Goal: Transaction & Acquisition: Book appointment/travel/reservation

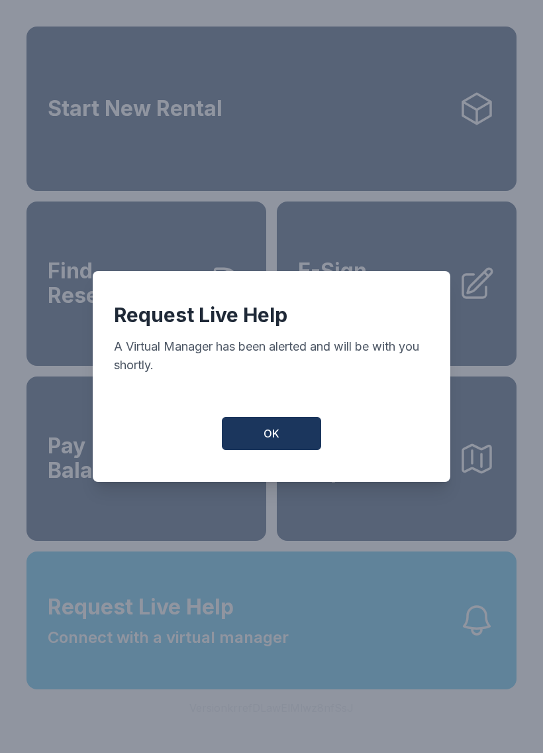
click at [292, 436] on button "OK" at bounding box center [271, 433] width 99 height 33
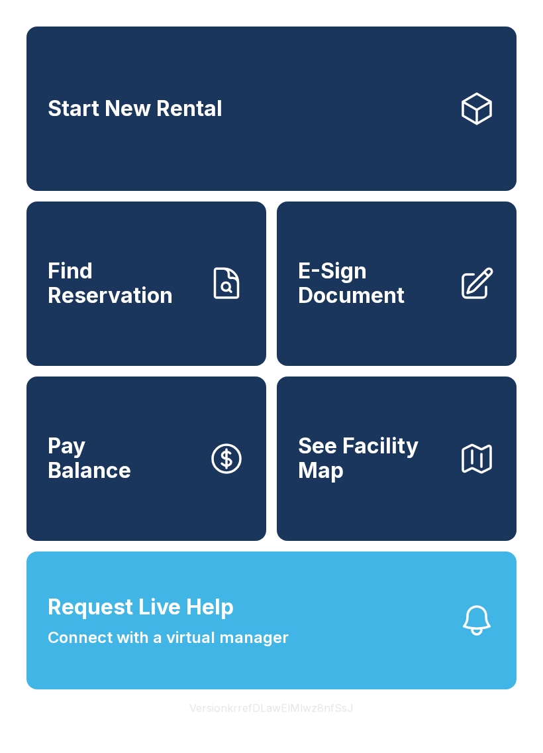
click at [265, 649] on span "Connect with a virtual manager" at bounding box center [168, 638] width 241 height 24
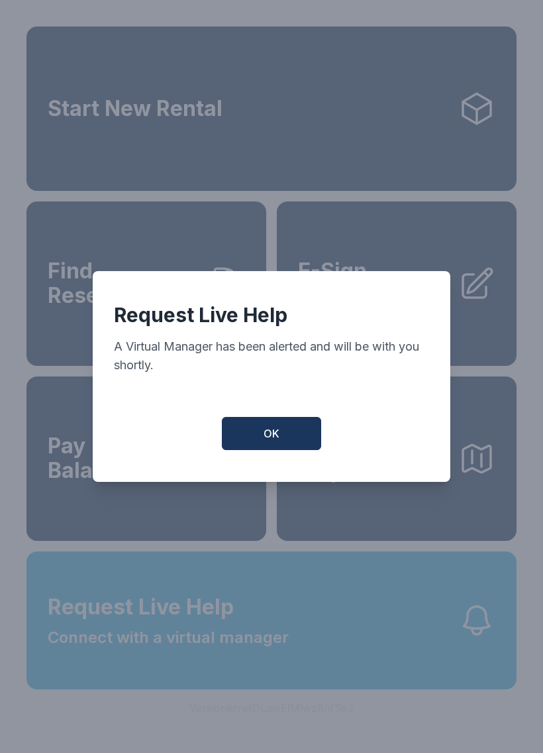
click at [267, 441] on span "OK" at bounding box center [272, 433] width 16 height 16
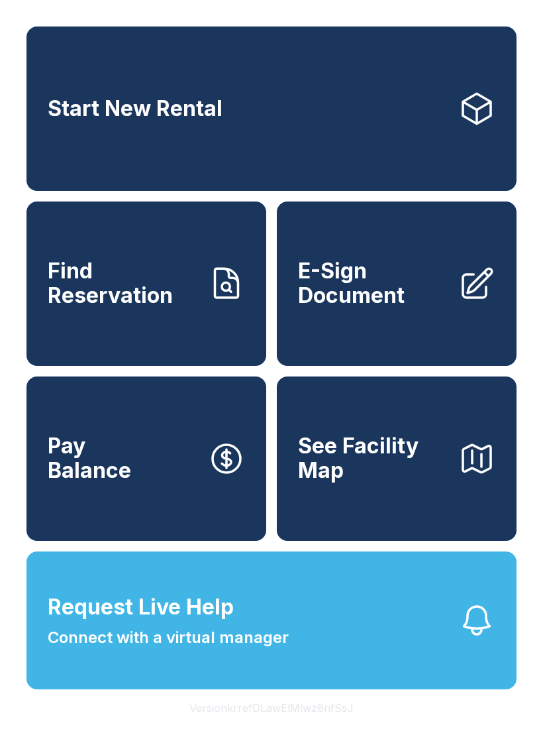
click at [331, 128] on link "Start New Rental" at bounding box center [272, 109] width 490 height 164
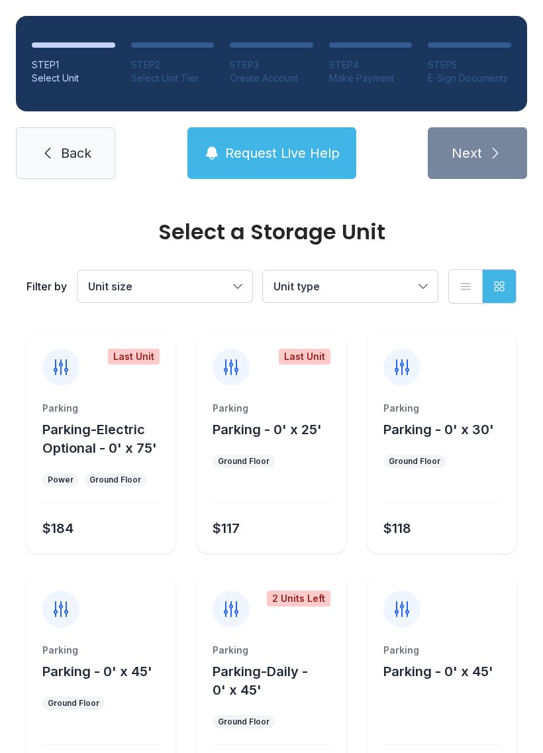
click at [189, 283] on span "Unit size" at bounding box center [158, 286] width 140 height 16
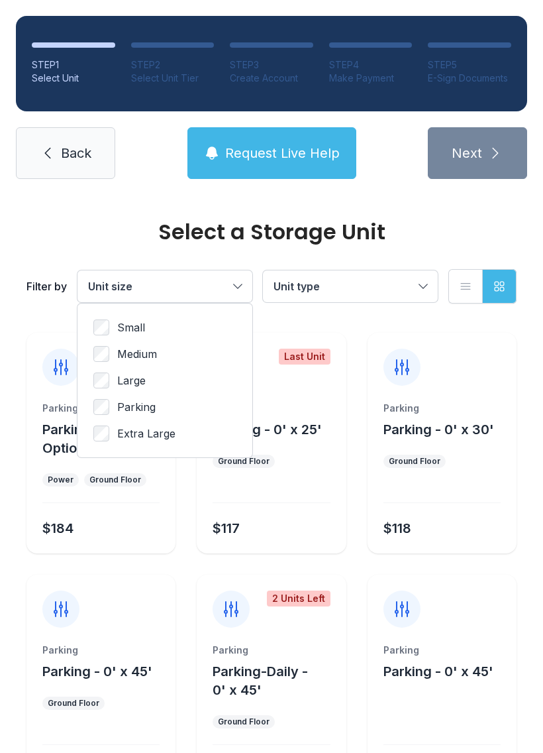
click at [380, 286] on span "Unit type" at bounding box center [344, 286] width 140 height 16
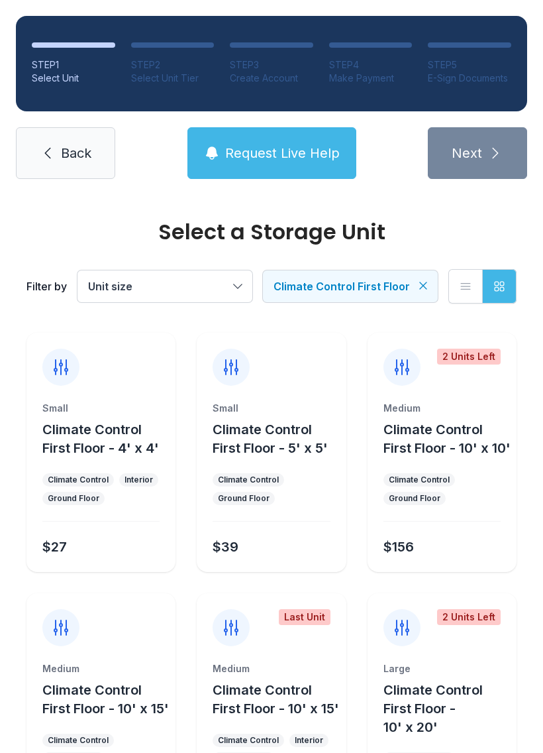
click at [209, 283] on span "Unit size" at bounding box center [158, 286] width 140 height 16
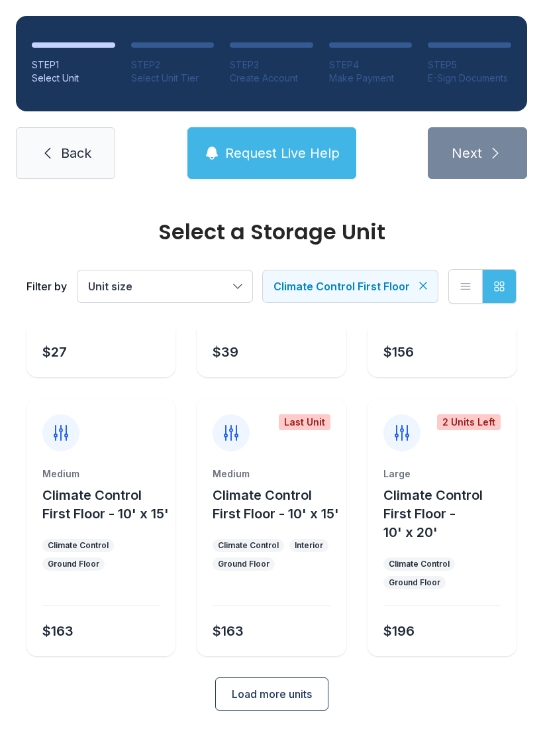
click at [290, 702] on span "Load more units" at bounding box center [272, 694] width 80 height 16
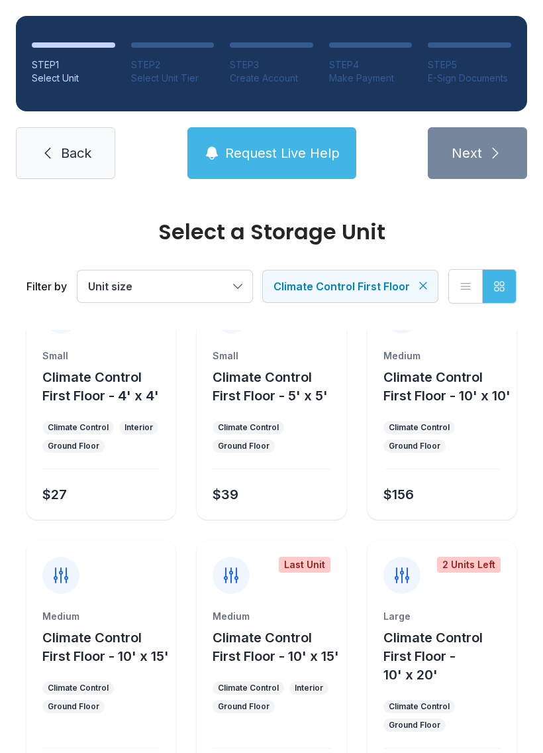
scroll to position [45, 0]
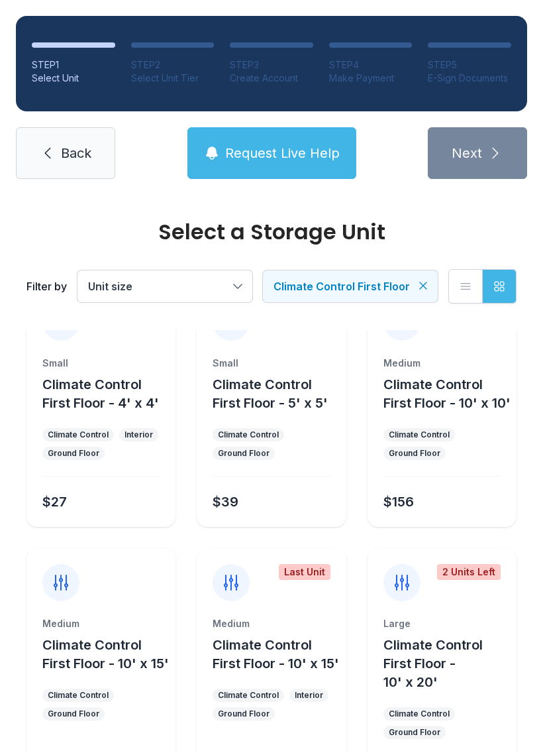
click at [390, 288] on span "Climate Control First Floor" at bounding box center [342, 286] width 137 height 13
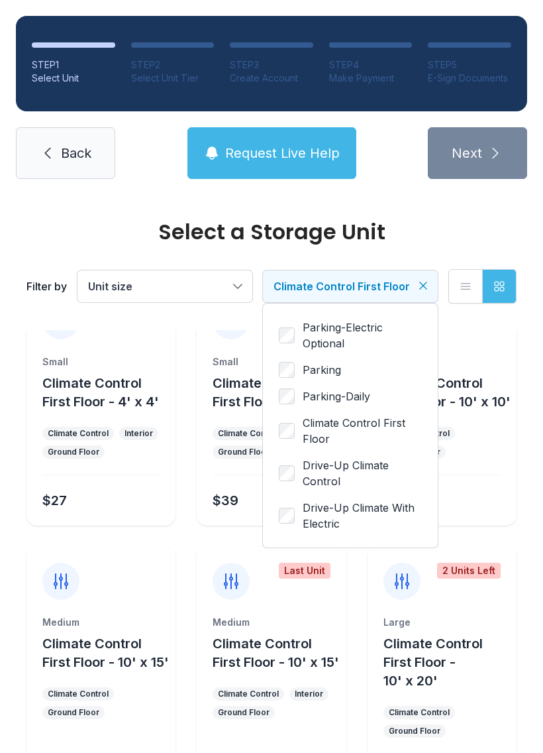
scroll to position [46, 0]
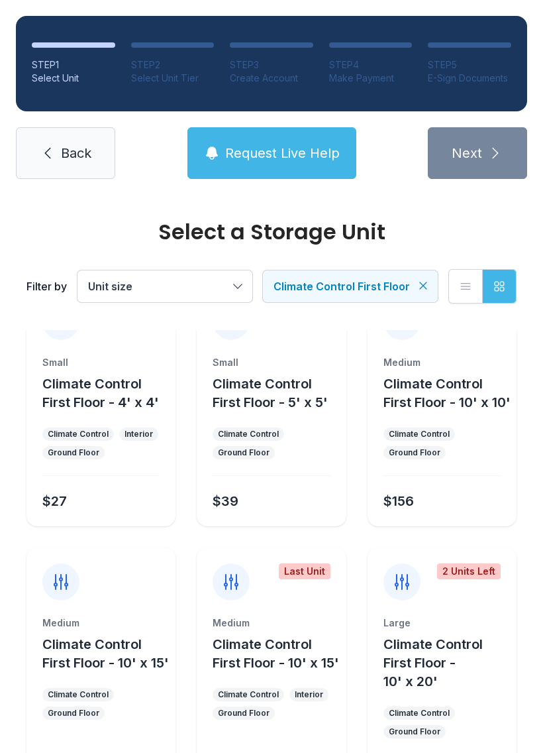
click at [440, 412] on button "Climate Control First Floor - 10' x 10'" at bounding box center [448, 392] width 128 height 37
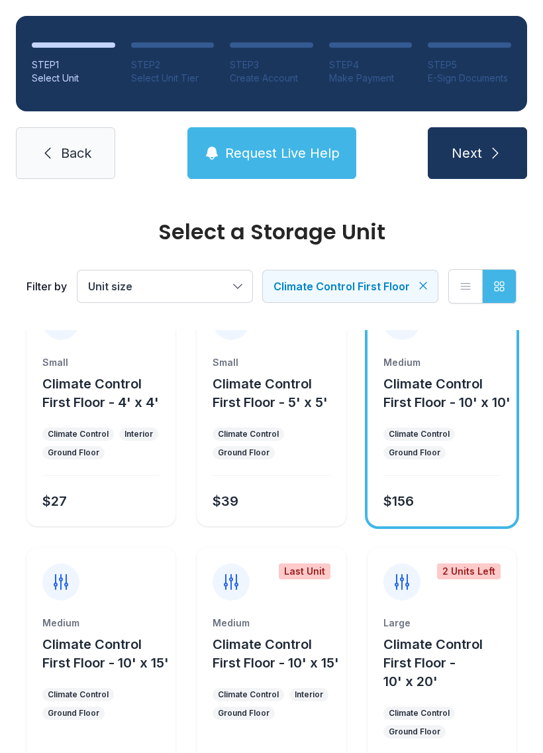
click at [488, 152] on icon "submit" at bounding box center [496, 153] width 16 height 16
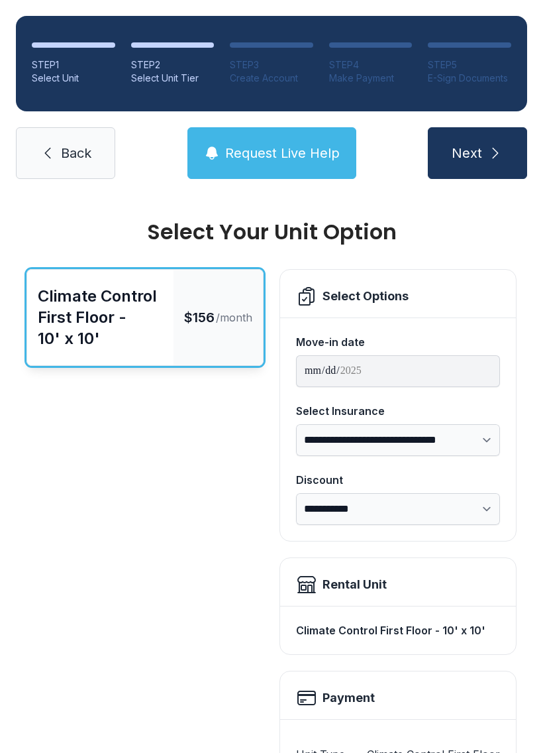
click at [290, 143] on button "Request Live Help" at bounding box center [272, 153] width 169 height 52
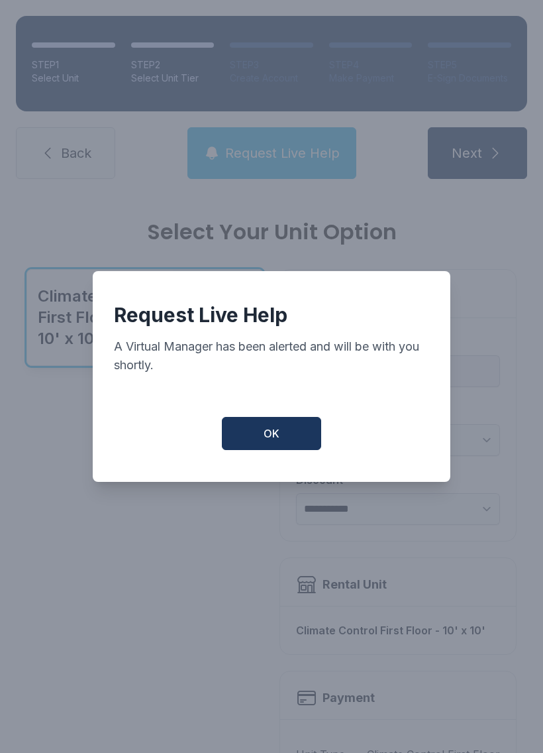
click at [290, 435] on button "OK" at bounding box center [271, 433] width 99 height 33
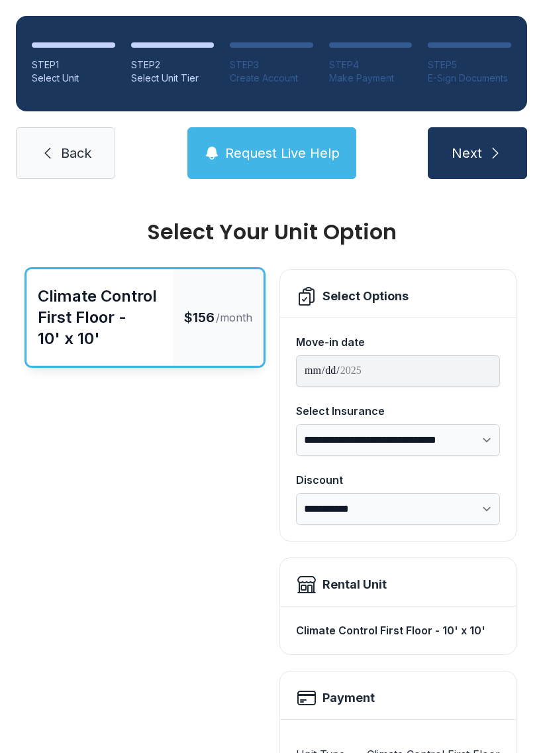
click at [72, 144] on span "Back" at bounding box center [76, 153] width 30 height 19
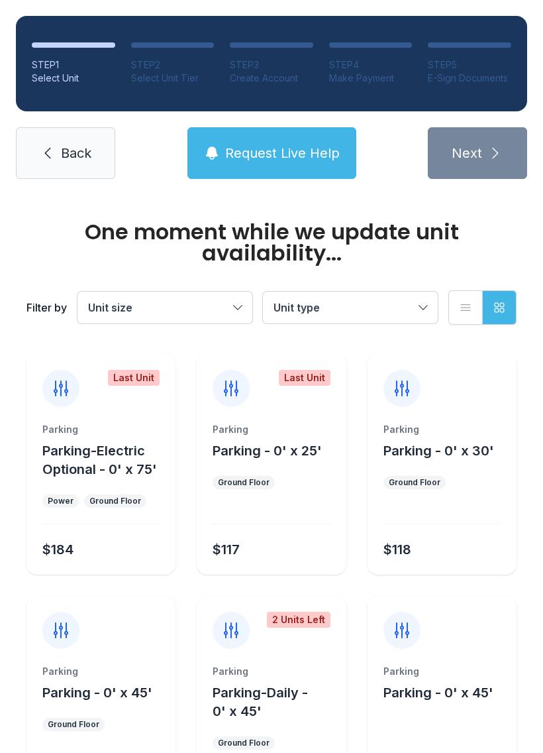
click at [85, 146] on span "Back" at bounding box center [76, 153] width 30 height 19
